Goal: Entertainment & Leisure: Consume media (video, audio)

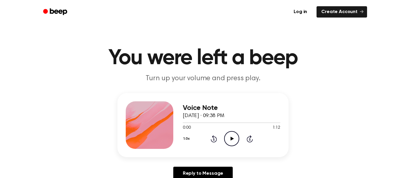
click at [233, 142] on icon "Play Audio" at bounding box center [231, 138] width 15 height 15
click at [233, 135] on icon "Play Audio" at bounding box center [231, 138] width 15 height 15
click at [226, 139] on icon "Play Audio" at bounding box center [231, 138] width 15 height 15
click at [229, 141] on icon "Play Audio" at bounding box center [231, 138] width 15 height 15
click at [236, 136] on icon "Play Audio" at bounding box center [231, 138] width 15 height 15
